Goal: Information Seeking & Learning: Check status

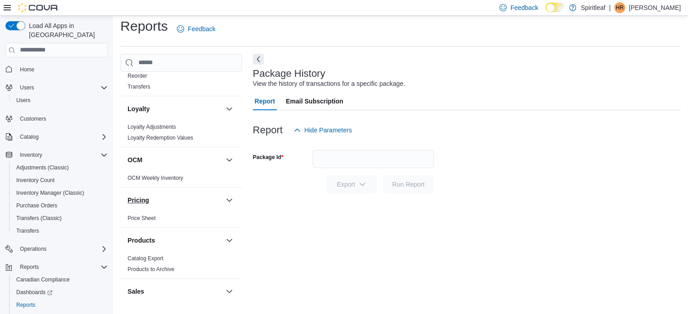
scroll to position [635, 0]
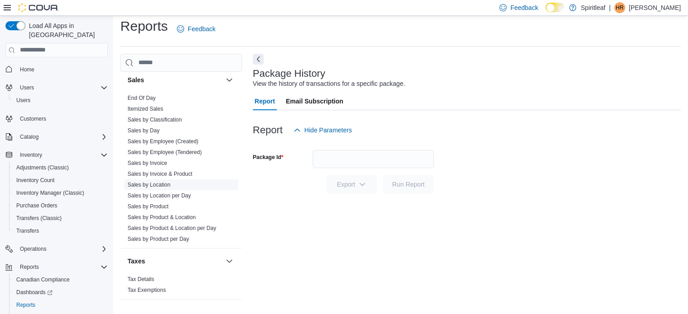
click at [148, 184] on link "Sales by Location" at bounding box center [149, 185] width 43 height 6
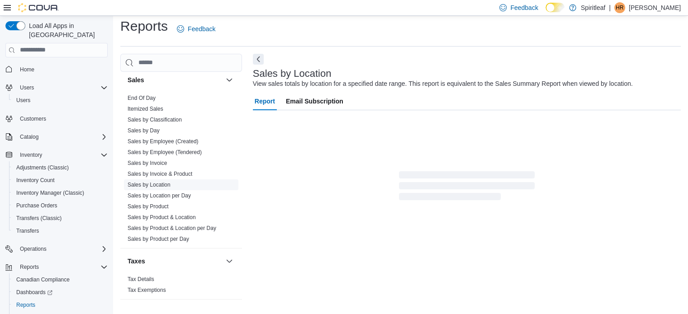
scroll to position [21, 0]
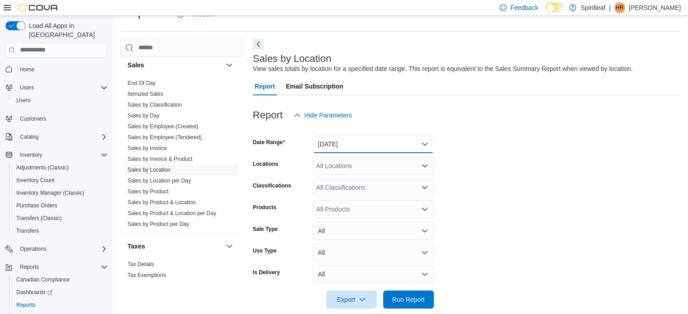
click at [379, 139] on button "[DATE]" at bounding box center [373, 144] width 121 height 18
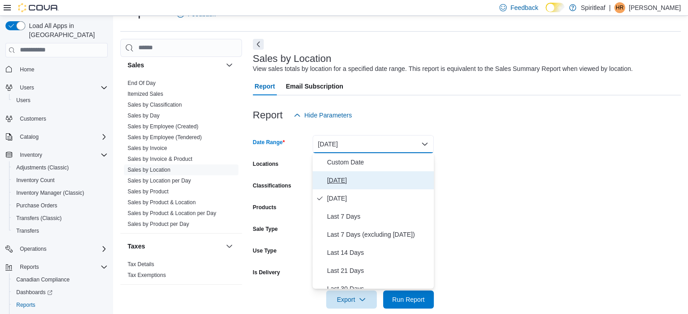
click at [370, 175] on span "[DATE]" at bounding box center [378, 180] width 103 height 11
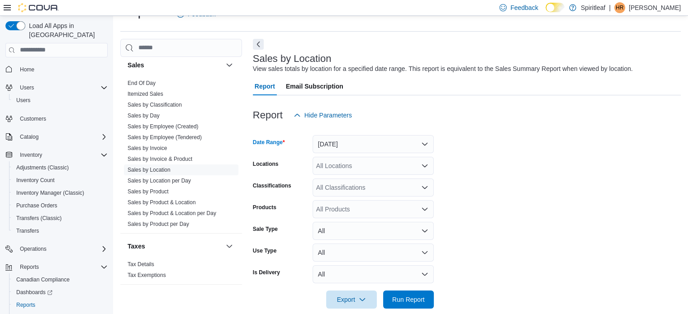
click at [339, 168] on div "All Locations" at bounding box center [373, 166] width 121 height 18
type input "***"
click at [362, 182] on span "588 - [GEOGRAPHIC_DATA][PERSON_NAME] ([GEOGRAPHIC_DATA])" at bounding box center [449, 181] width 206 height 9
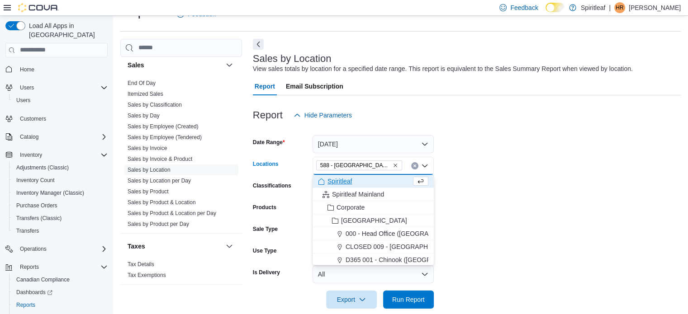
click at [538, 220] on form "Date Range [DATE] Locations 588 - [GEOGRAPHIC_DATA][PERSON_NAME] ([GEOGRAPHIC_D…" at bounding box center [467, 216] width 428 height 185
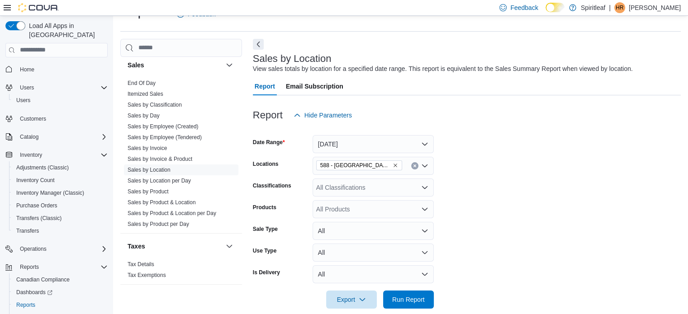
scroll to position [33, 0]
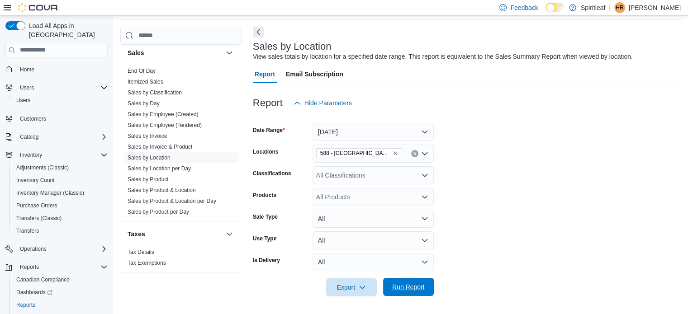
click at [417, 289] on span "Run Report" at bounding box center [408, 287] width 33 height 9
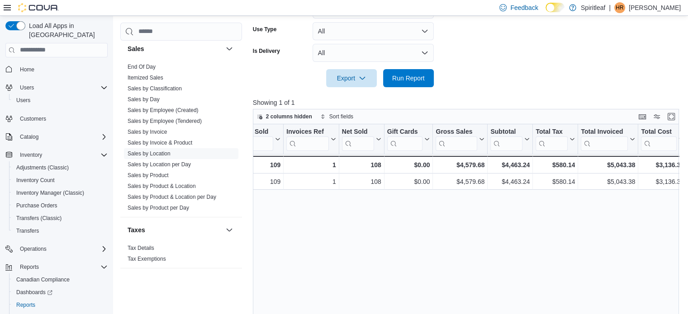
scroll to position [0, 194]
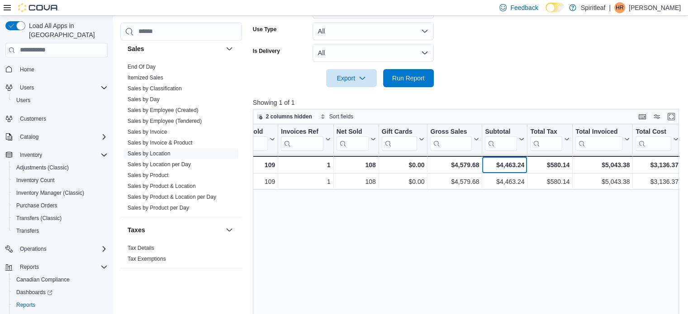
click at [498, 165] on div "$4,463.24" at bounding box center [504, 165] width 39 height 11
copy div "$4,463.24"
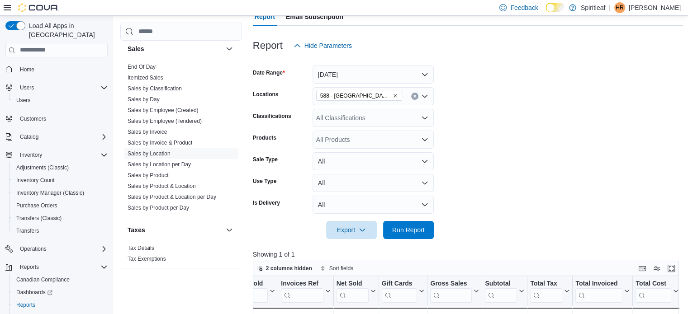
scroll to position [91, 0]
